Goal: Navigation & Orientation: Find specific page/section

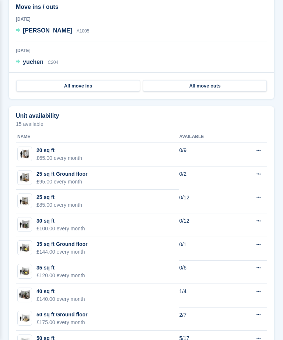
scroll to position [593, 0]
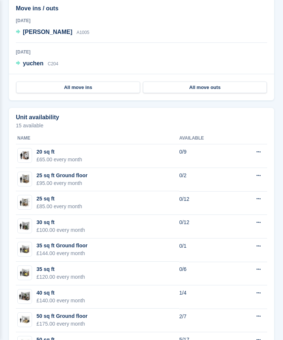
click at [28, 155] on img at bounding box center [25, 155] width 14 height 11
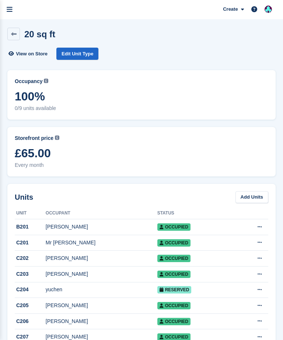
click at [12, 9] on icon "menu" at bounding box center [10, 9] width 6 height 7
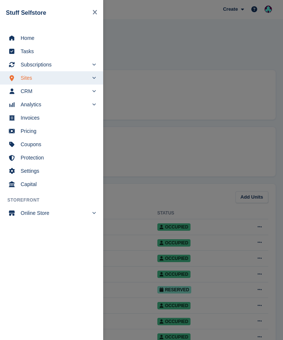
click at [35, 38] on span "Home" at bounding box center [57, 38] width 72 height 10
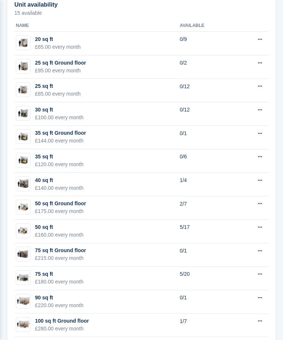
scroll to position [705, 0]
click at [28, 272] on img at bounding box center [23, 277] width 14 height 11
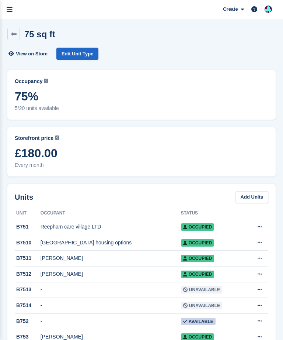
click at [8, 7] on icon "menu" at bounding box center [10, 9] width 6 height 7
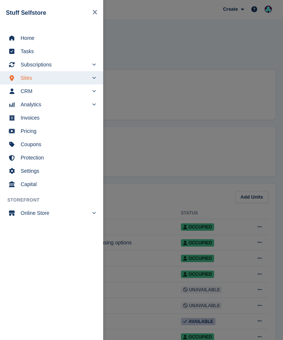
click at [56, 77] on span "Sites" at bounding box center [55, 78] width 68 height 10
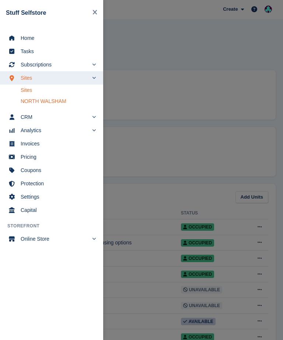
click at [36, 37] on span "Home" at bounding box center [57, 38] width 72 height 10
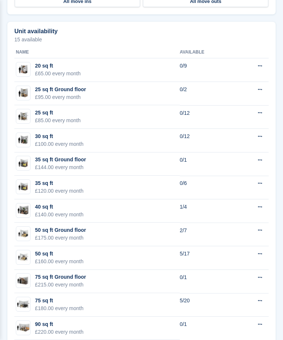
scroll to position [679, 0]
click at [27, 252] on img at bounding box center [23, 257] width 14 height 11
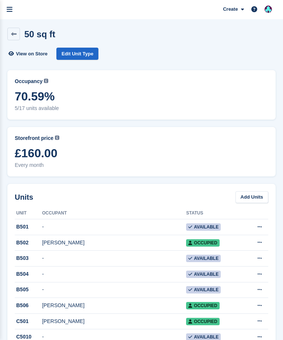
click at [10, 8] on icon "menu" at bounding box center [10, 9] width 6 height 7
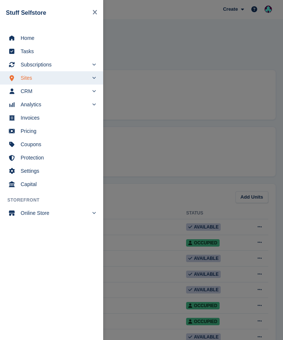
click at [45, 37] on span "Home" at bounding box center [57, 38] width 72 height 10
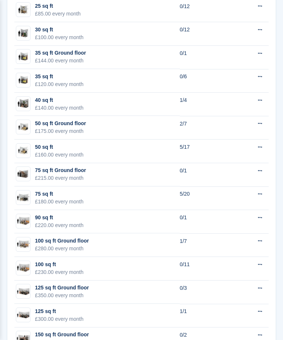
scroll to position [791, 0]
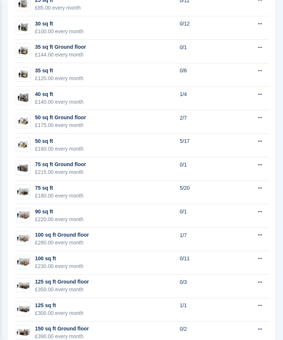
click at [75, 231] on div "100 sq ft Ground floor" at bounding box center [62, 235] width 54 height 8
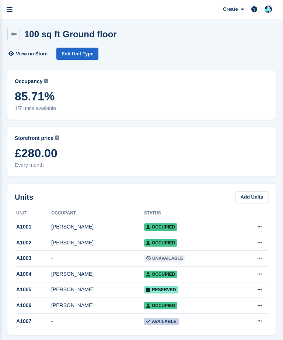
click at [11, 7] on icon "menu" at bounding box center [10, 9] width 6 height 7
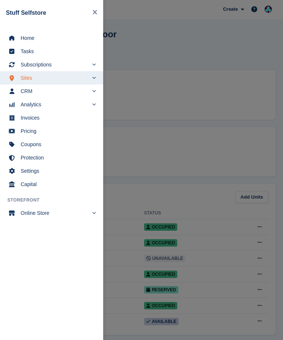
click at [41, 38] on span "Home" at bounding box center [57, 38] width 72 height 10
